Goal: Information Seeking & Learning: Check status

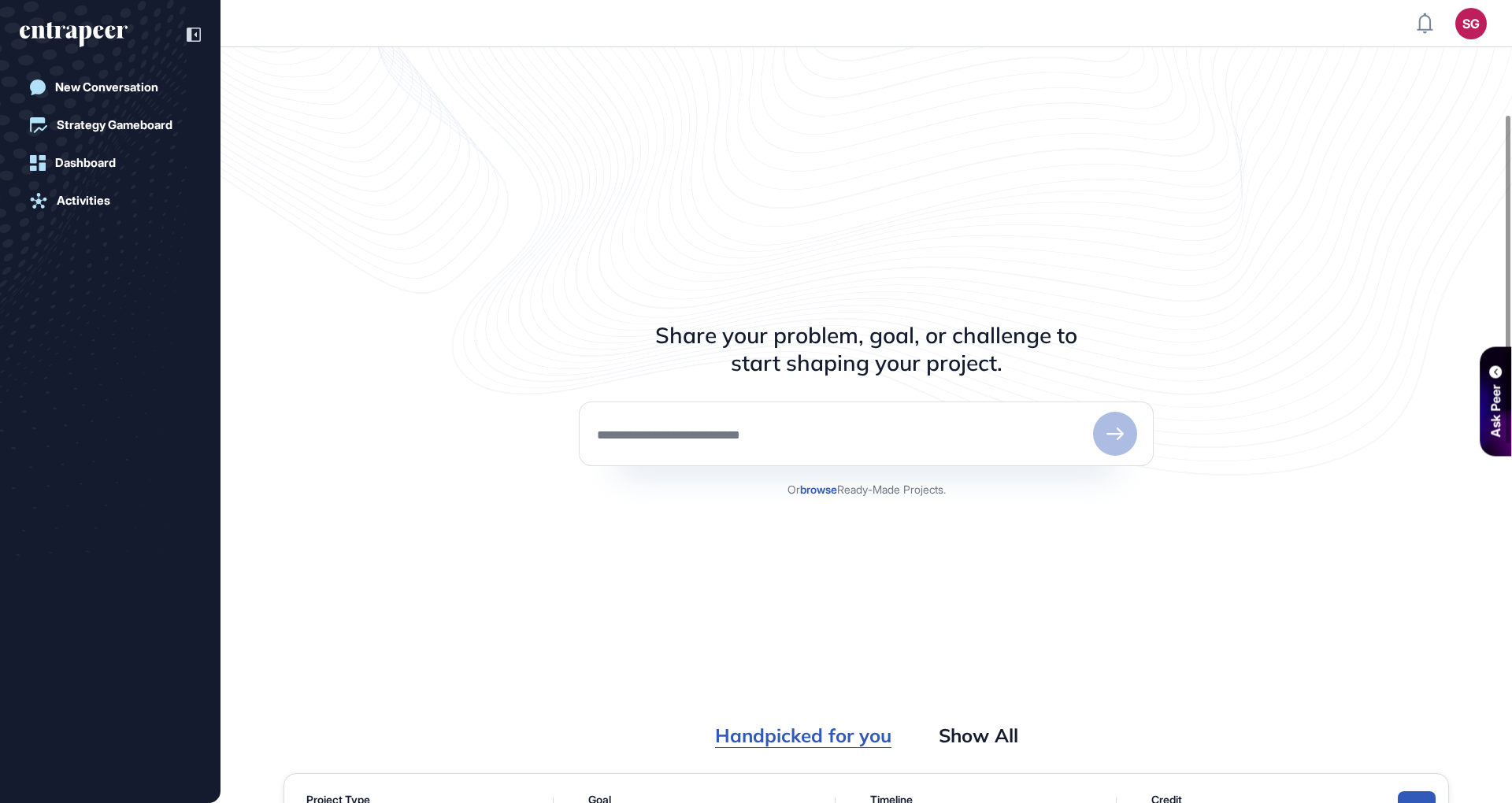
scroll to position [6, 1]
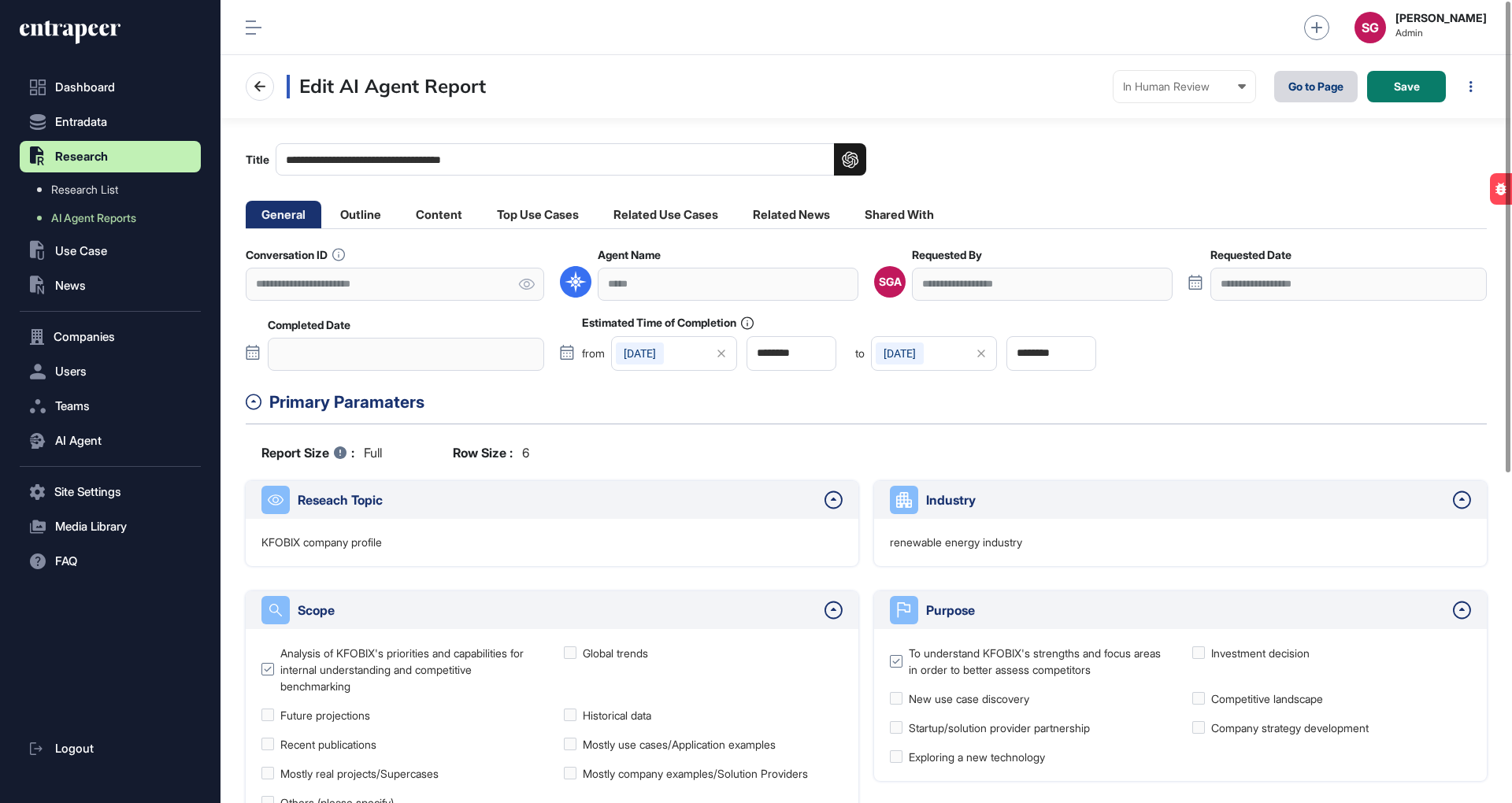
click at [1293, 80] on link "Go to Page" at bounding box center [1315, 86] width 83 height 31
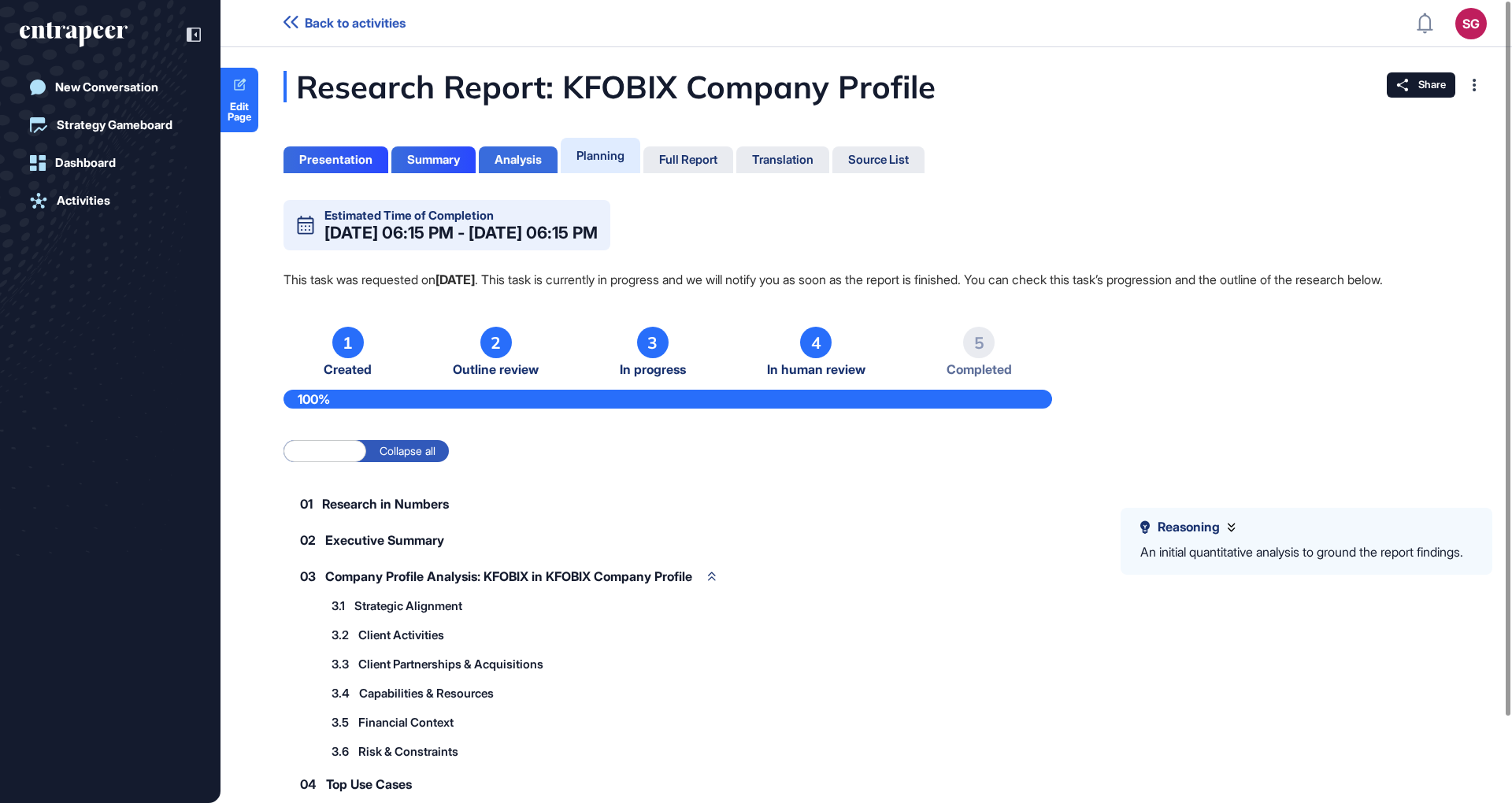
click at [524, 164] on div "Analysis" at bounding box center [518, 160] width 47 height 14
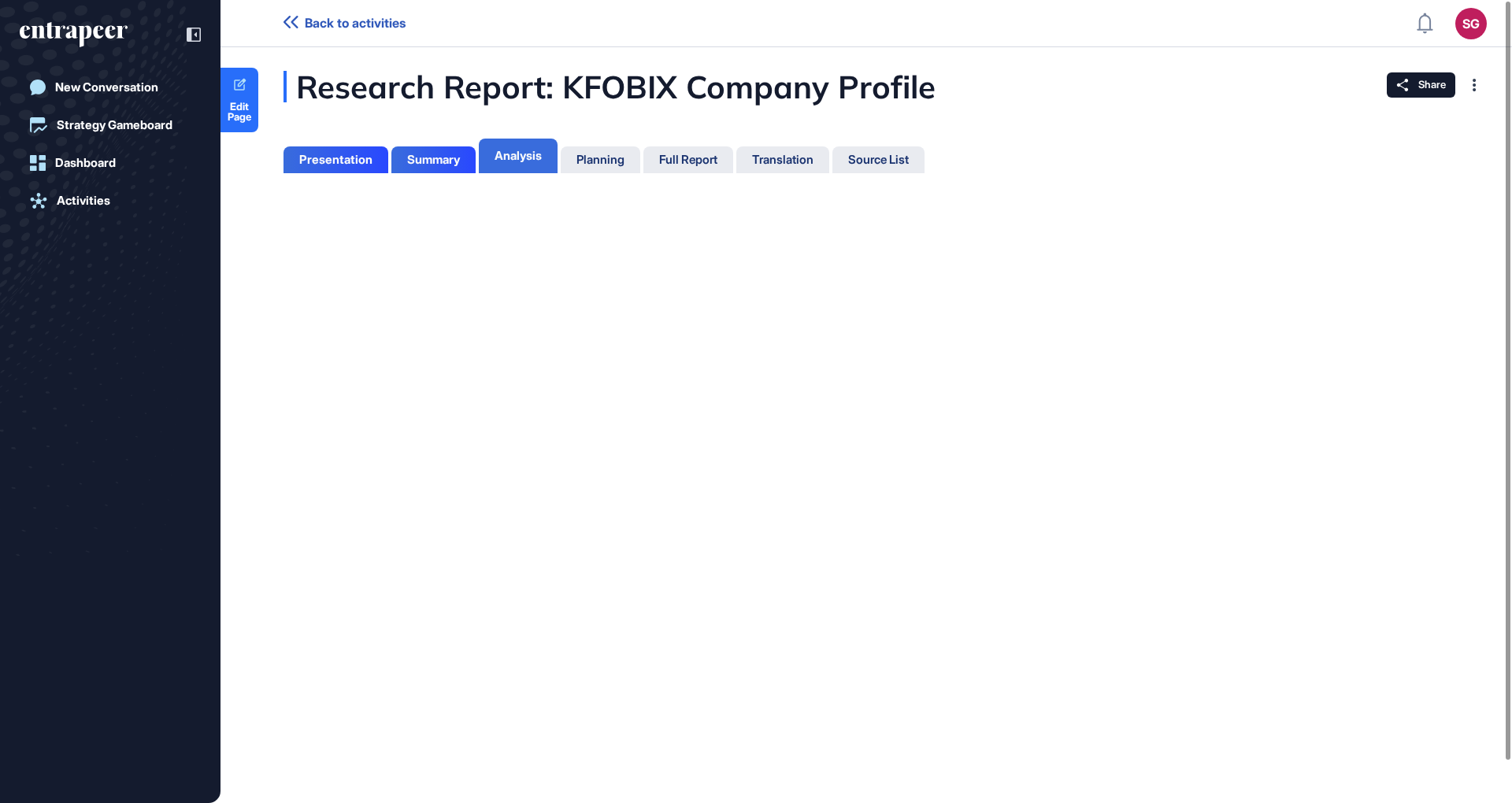
scroll to position [6, 1]
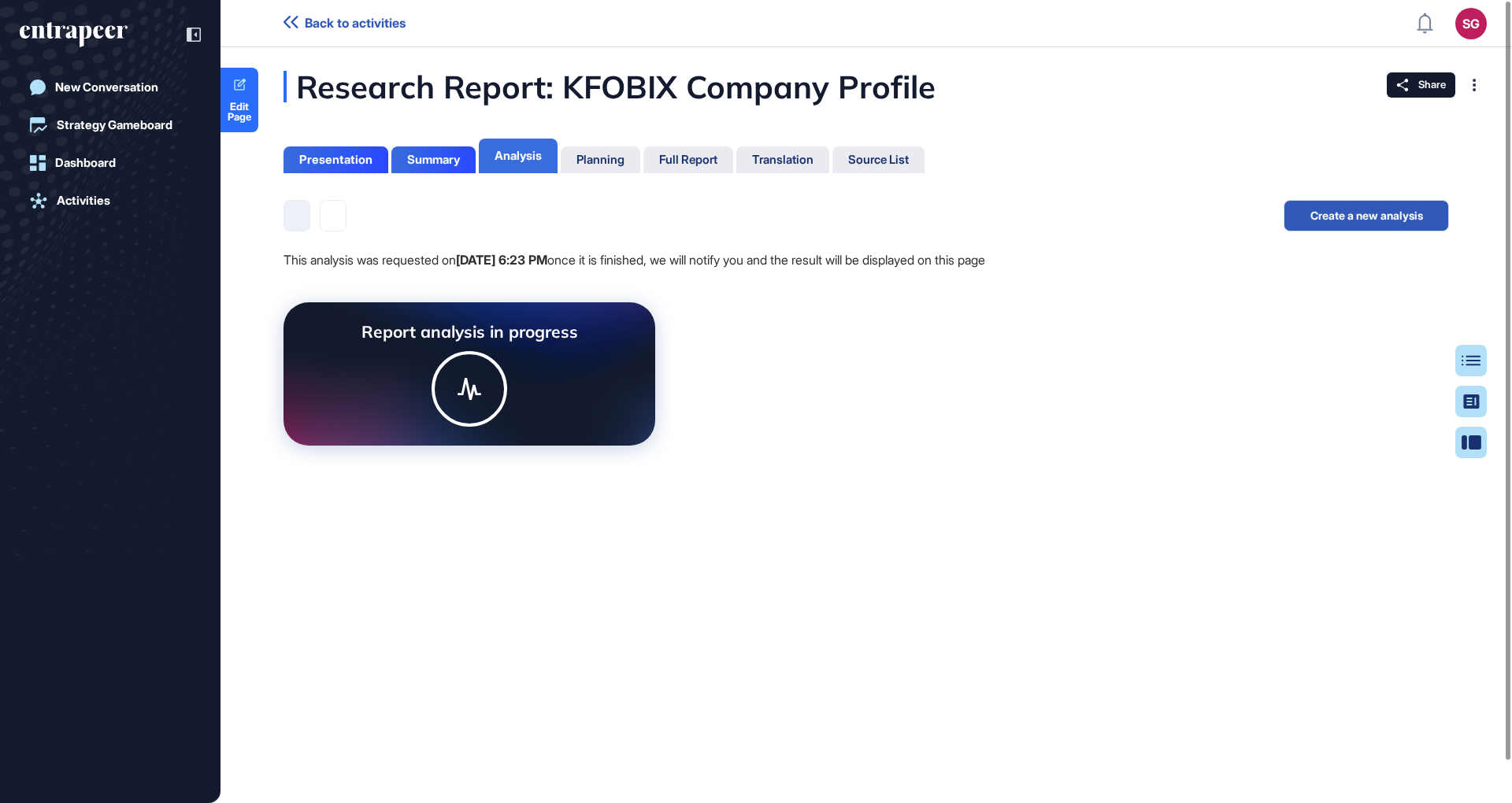
scroll to position [6, 1]
click at [890, 393] on div "This analysis was requested on [DATE] 6:23 PM once it is finished, we will noti…" at bounding box center [866, 323] width 1166 height 246
click at [617, 161] on div "Planning" at bounding box center [600, 160] width 48 height 14
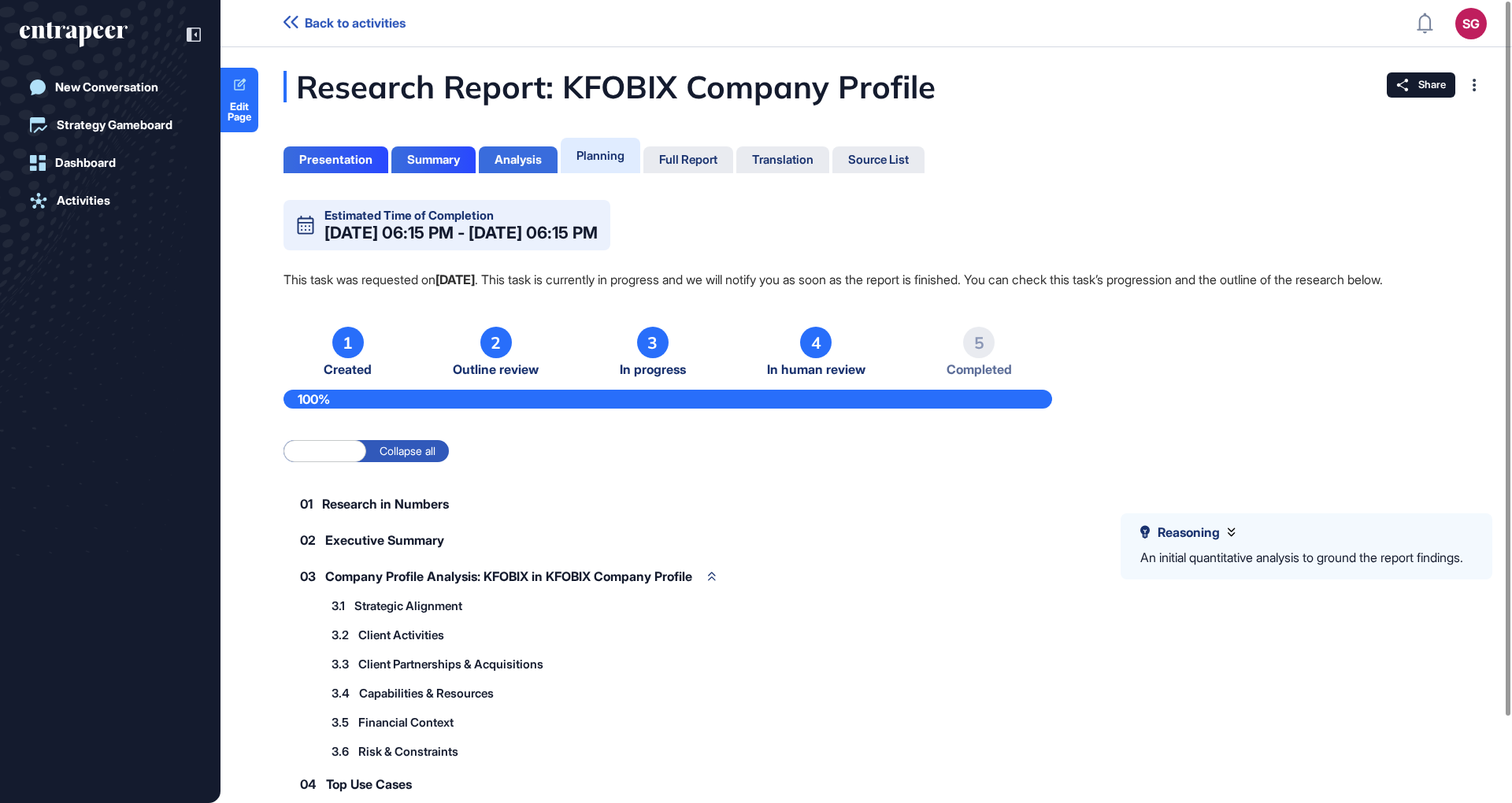
click at [536, 155] on div "Analysis" at bounding box center [518, 160] width 47 height 14
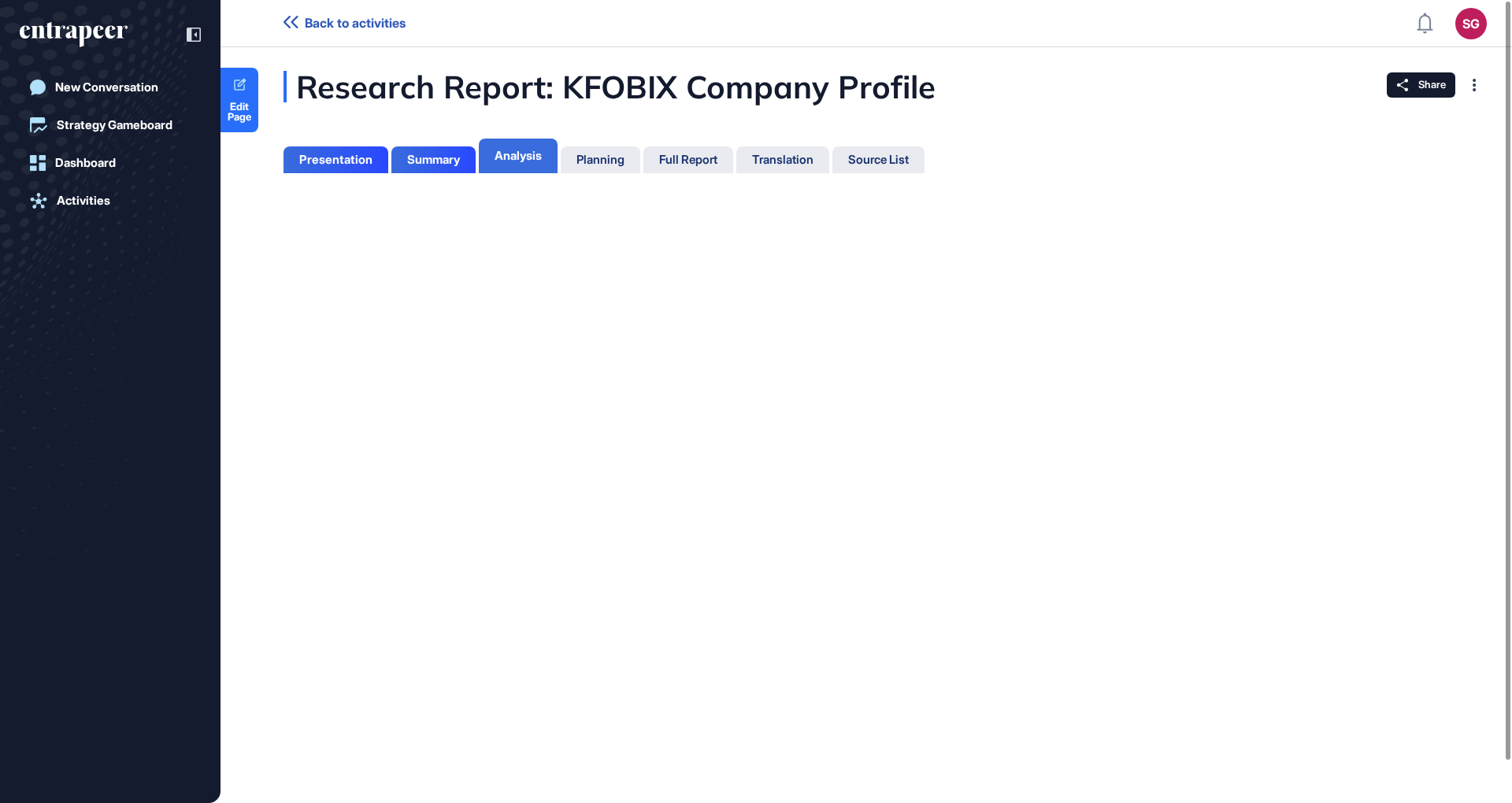
scroll to position [6, 1]
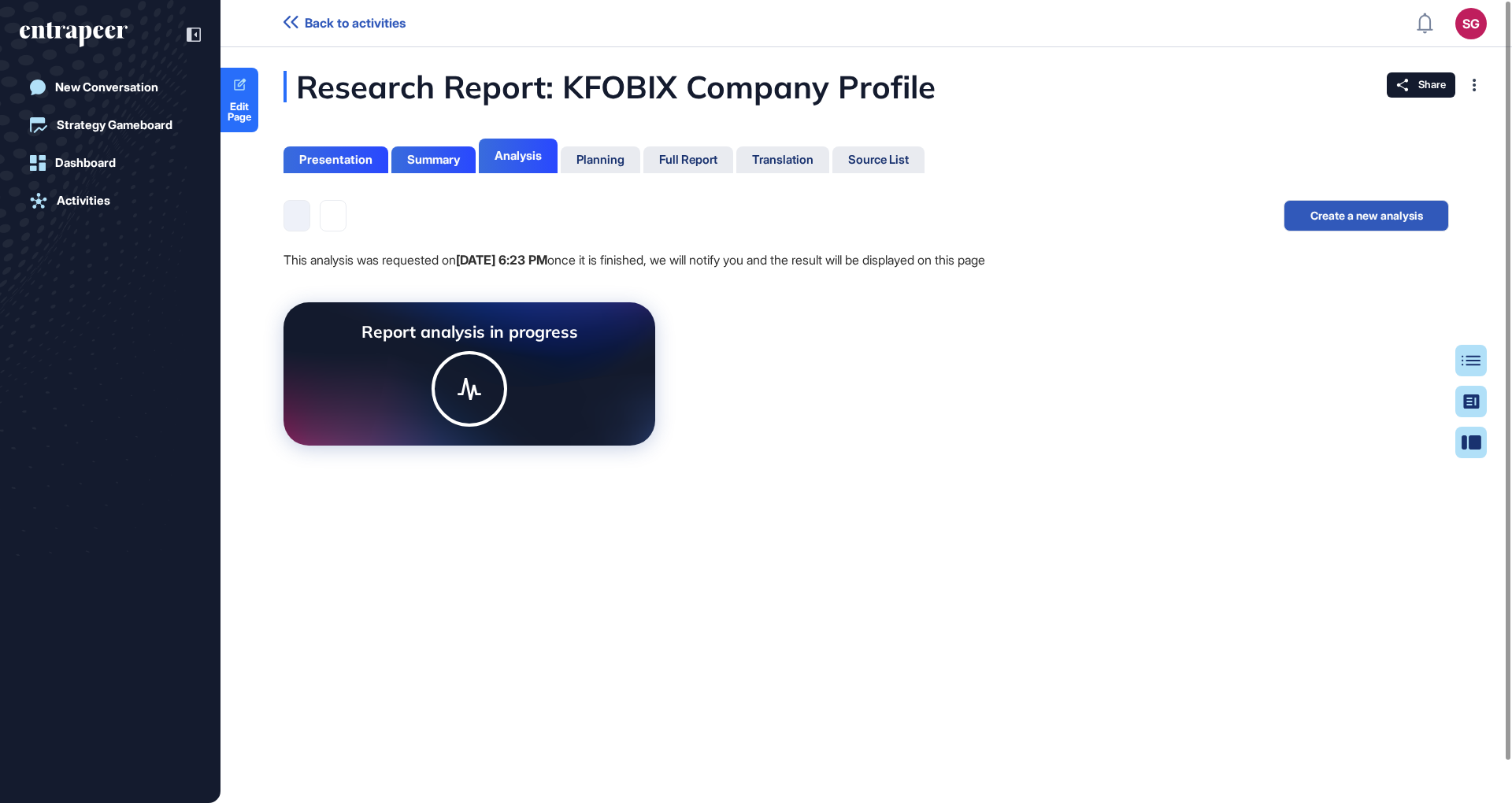
scroll to position [6, 1]
click at [342, 227] on button at bounding box center [333, 216] width 27 height 31
click at [285, 220] on button at bounding box center [297, 216] width 27 height 31
click at [336, 215] on button at bounding box center [333, 216] width 27 height 31
click at [309, 214] on ul at bounding box center [634, 216] width 702 height 31
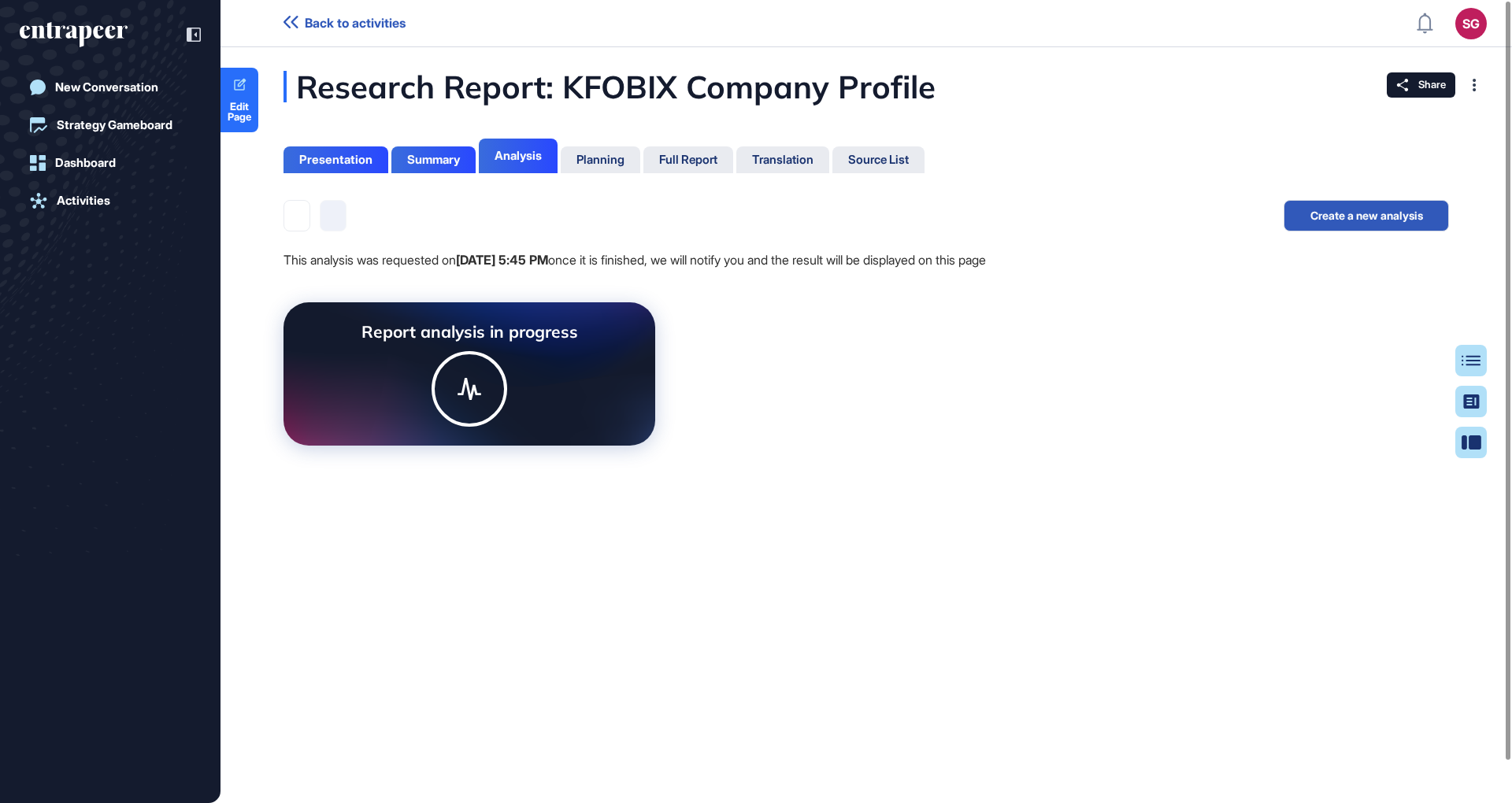
click at [339, 214] on button at bounding box center [333, 216] width 27 height 31
